Goal: Find specific page/section

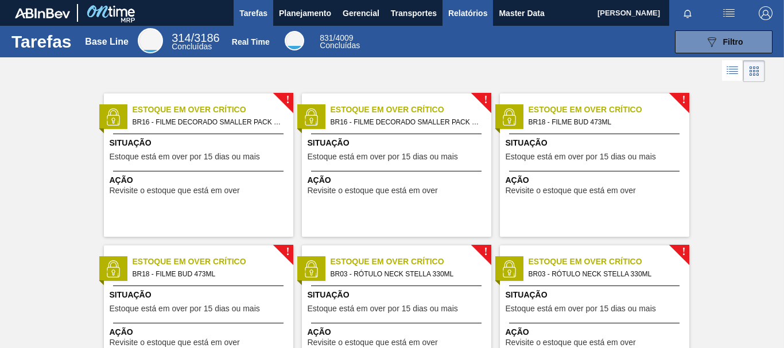
click at [459, 11] on span "Relatórios" at bounding box center [467, 13] width 39 height 14
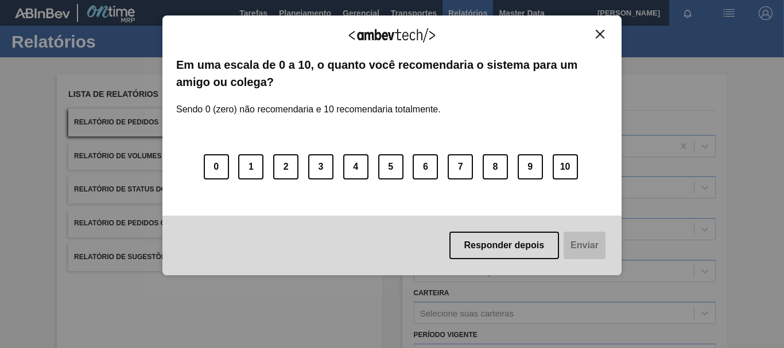
click at [599, 37] on img "Close" at bounding box center [600, 34] width 9 height 9
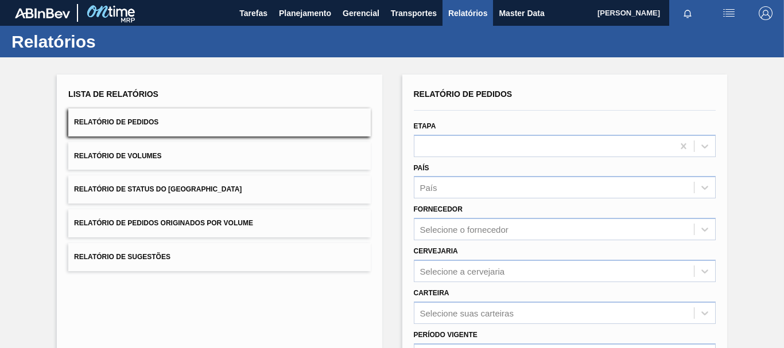
click at [467, 228] on div "Selecione o fornecedor" at bounding box center [565, 229] width 302 height 22
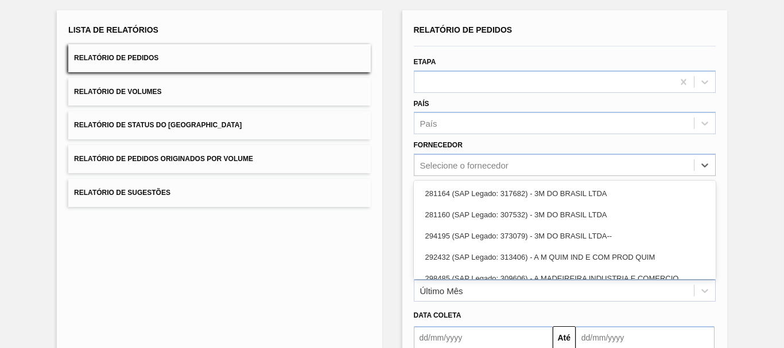
scroll to position [73, 0]
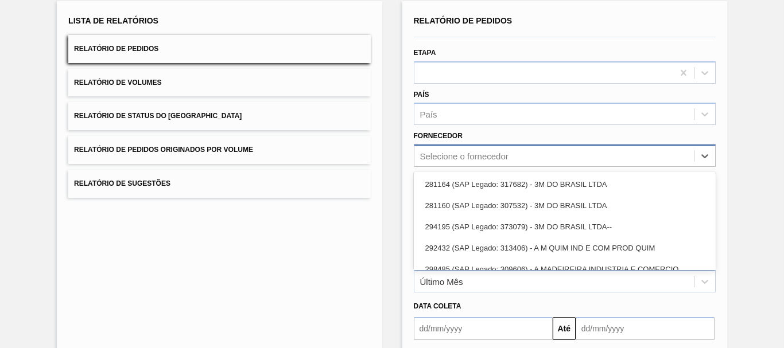
paste input "294494"
type input "294494"
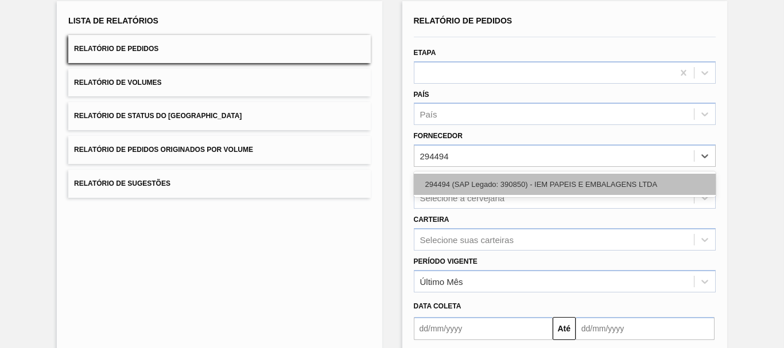
click at [559, 184] on div "294494 (SAP Legado: 390850) - IEM PAPEIS E EMBALAGENS LTDA" at bounding box center [565, 184] width 302 height 21
